Goal: Navigation & Orientation: Find specific page/section

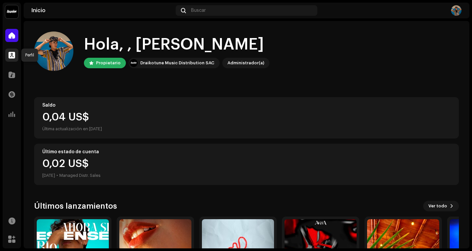
click at [12, 52] on span at bounding box center [12, 54] width 7 height 5
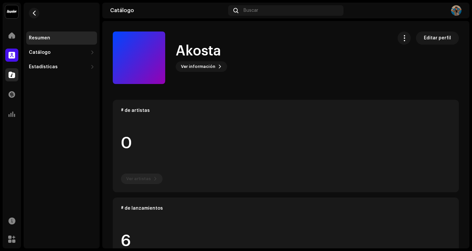
click at [12, 79] on div at bounding box center [11, 74] width 13 height 13
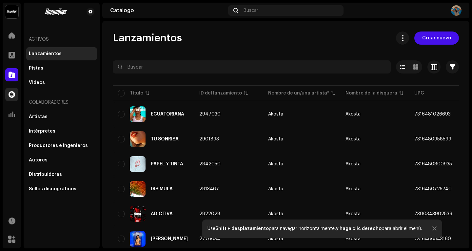
click at [8, 94] on div at bounding box center [11, 94] width 13 height 13
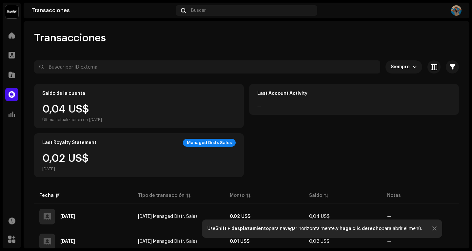
click at [7, 44] on div "Inicio" at bounding box center [12, 35] width 18 height 18
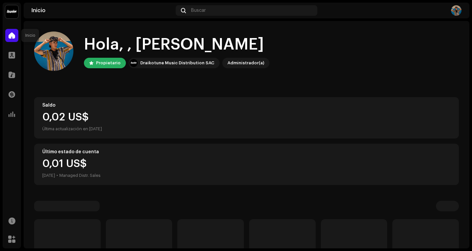
click at [10, 36] on span at bounding box center [12, 35] width 7 height 5
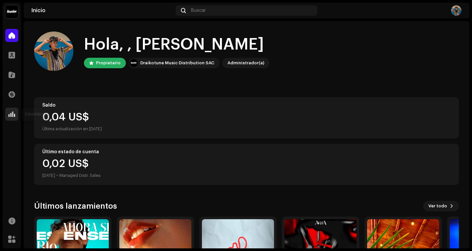
click at [14, 110] on div at bounding box center [11, 114] width 13 height 13
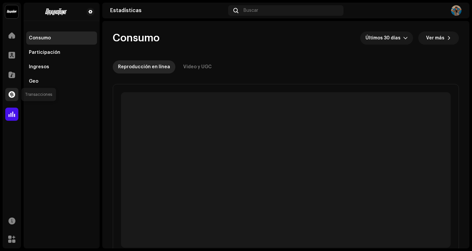
click at [14, 95] on span at bounding box center [12, 94] width 7 height 5
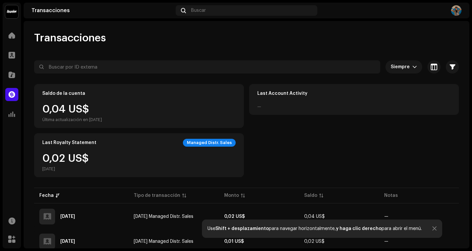
scroll to position [72, 0]
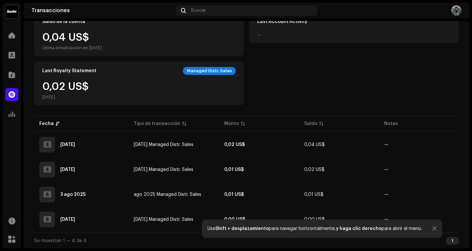
click at [434, 229] on div "Use Shift + desplazamiento para navegar horizontalmente, y haga clic derecho pa…" at bounding box center [322, 229] width 241 height 18
click at [433, 229] on div at bounding box center [435, 228] width 4 height 5
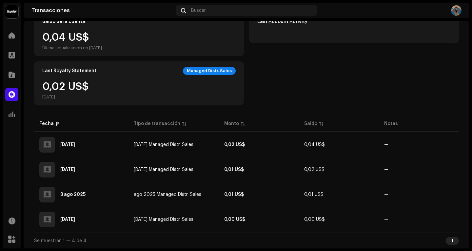
scroll to position [0, 0]
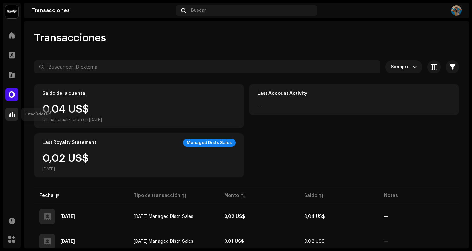
click at [13, 110] on div at bounding box center [11, 114] width 13 height 13
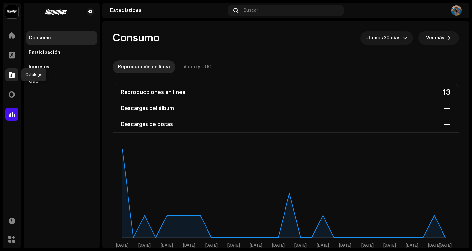
click at [10, 72] on span at bounding box center [12, 74] width 7 height 5
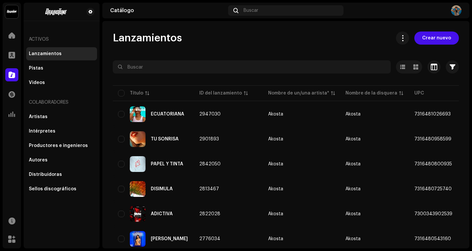
click at [4, 58] on div "Perfil" at bounding box center [12, 55] width 18 height 18
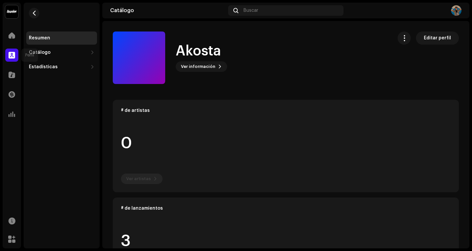
click at [13, 57] on span at bounding box center [12, 54] width 7 height 5
click at [9, 32] on div at bounding box center [11, 35] width 13 height 13
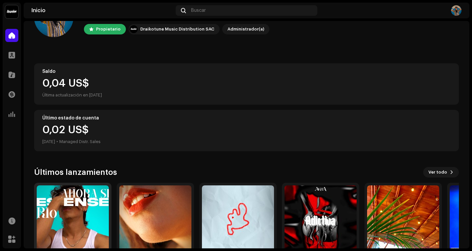
scroll to position [73, 0]
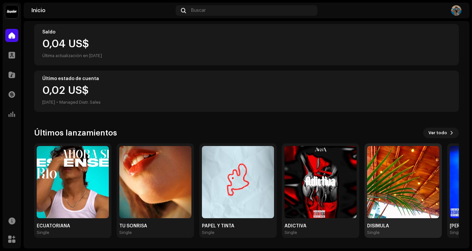
click at [409, 189] on img at bounding box center [403, 182] width 72 height 72
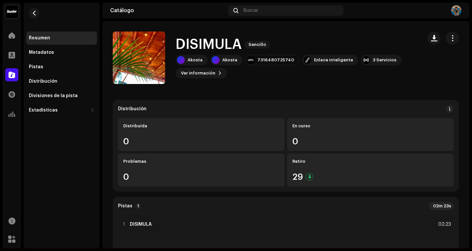
click at [95, 172] on div "Resumen Metadatos Pistas Distribución Divisiones de la pista Estadísticas Consu…" at bounding box center [62, 126] width 76 height 246
